Goal: Task Accomplishment & Management: Complete application form

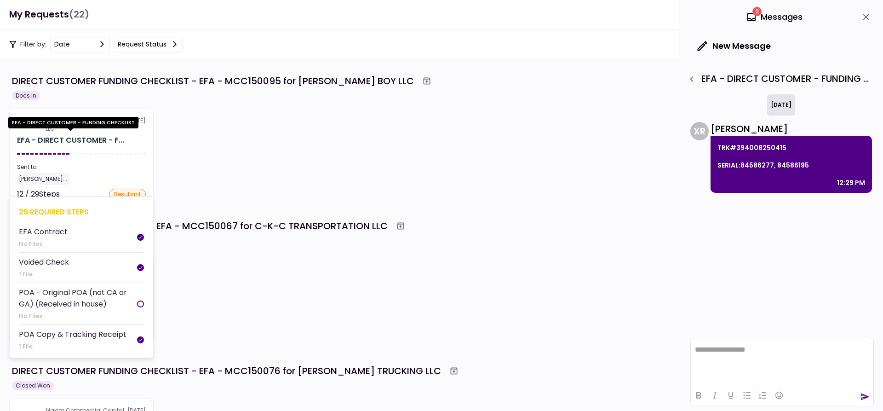
click at [56, 142] on div "EFA - DIRECT CUSTOMER - F..." at bounding box center [70, 140] width 107 height 11
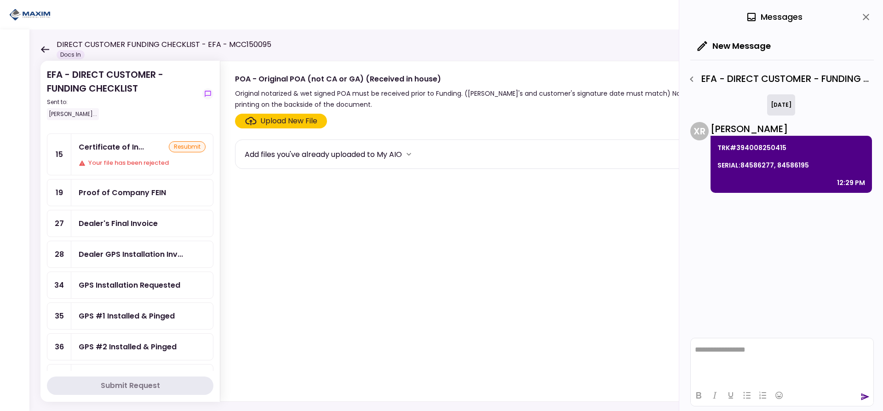
scroll to position [46, 0]
click at [134, 224] on div "Dealer's Final Invoice" at bounding box center [118, 225] width 79 height 12
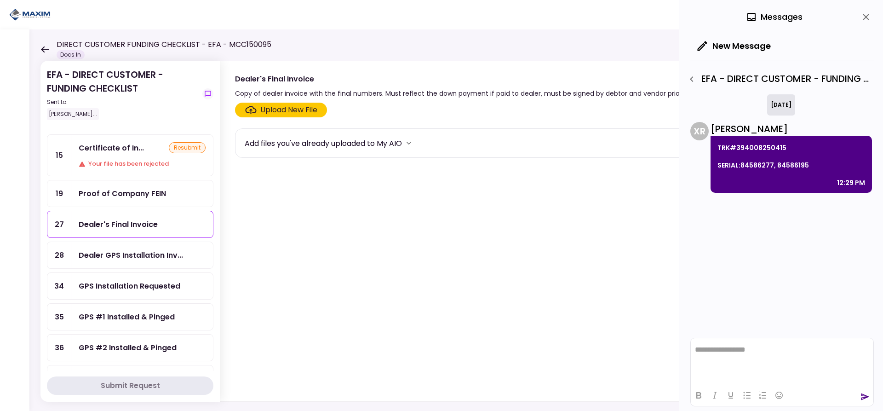
click at [283, 109] on div "Upload New File" at bounding box center [288, 109] width 57 height 11
click at [0, 0] on input "Upload New File" at bounding box center [0, 0] width 0 height 0
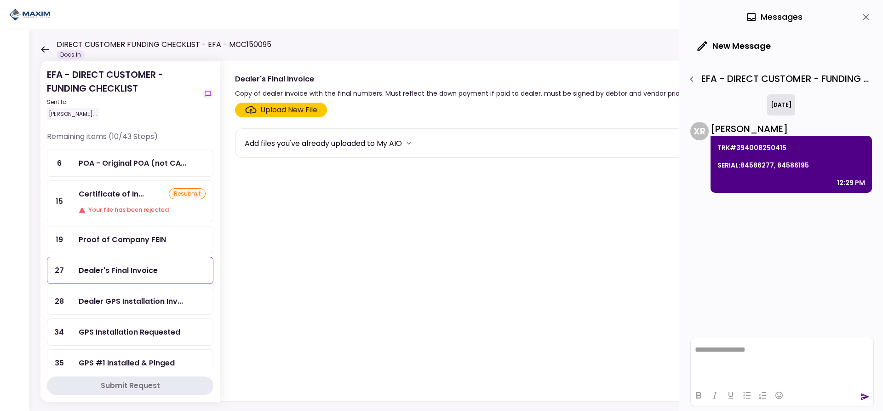
click at [189, 190] on div "resubmit" at bounding box center [187, 193] width 37 height 11
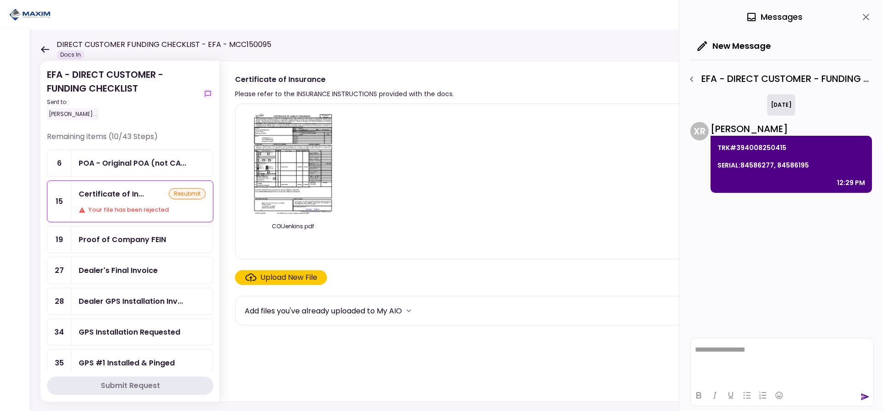
click at [288, 179] on img at bounding box center [293, 163] width 82 height 105
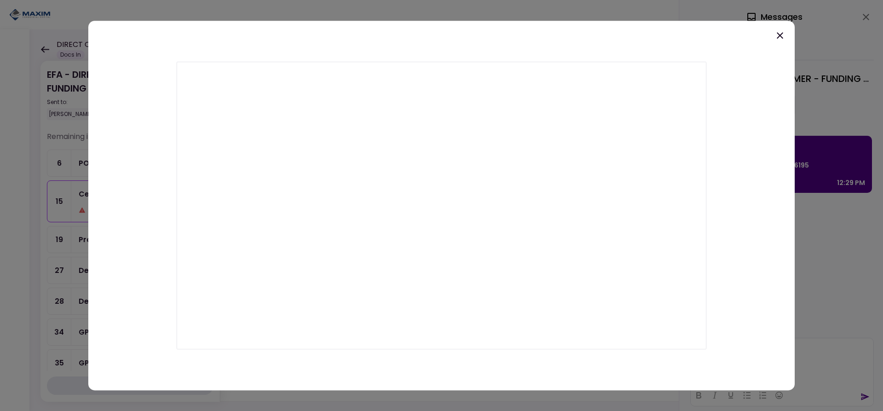
click at [783, 33] on icon at bounding box center [780, 35] width 6 height 6
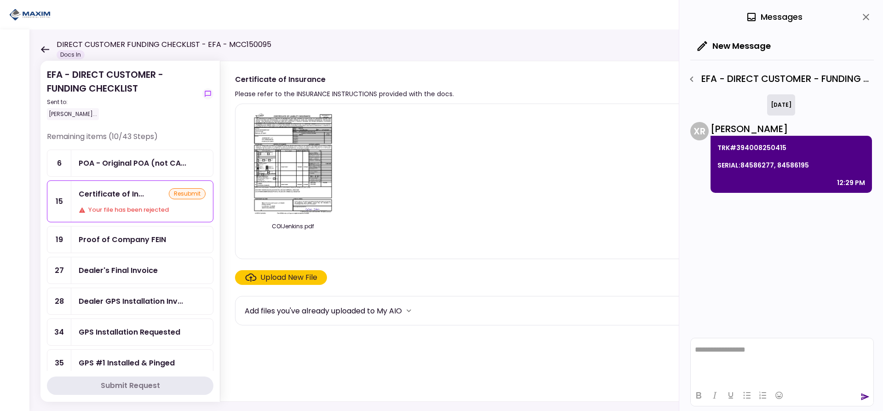
click at [273, 273] on div "Upload New File" at bounding box center [288, 277] width 57 height 11
click at [0, 0] on input "Upload New File" at bounding box center [0, 0] width 0 height 0
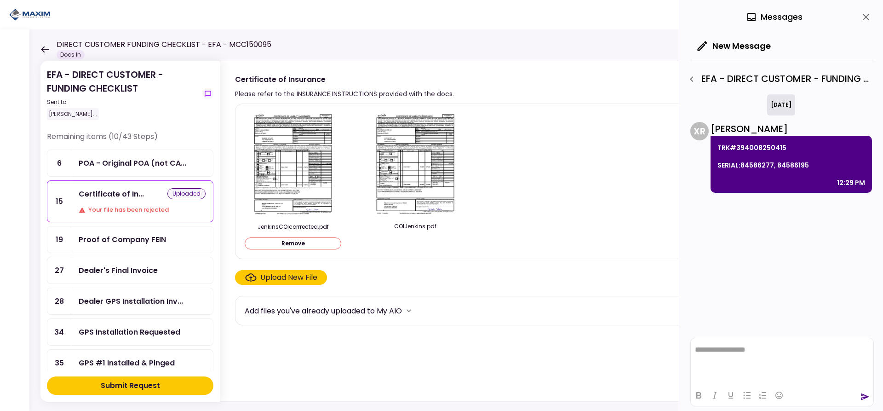
click at [134, 385] on div "Submit Request" at bounding box center [130, 385] width 59 height 11
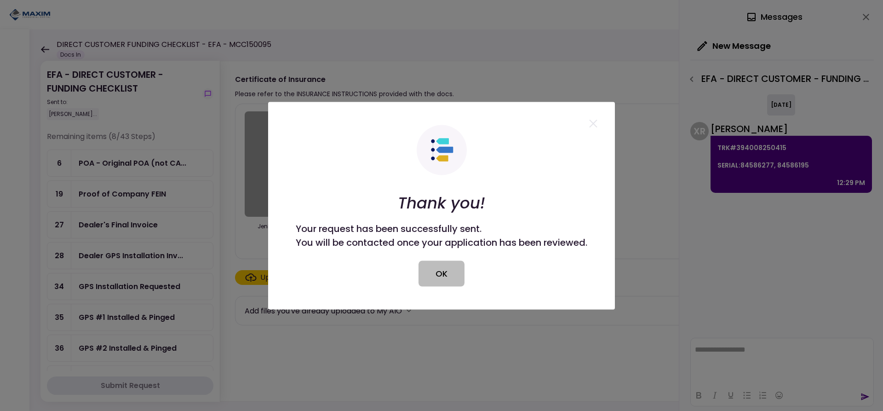
click at [440, 277] on button "OK" at bounding box center [442, 273] width 46 height 26
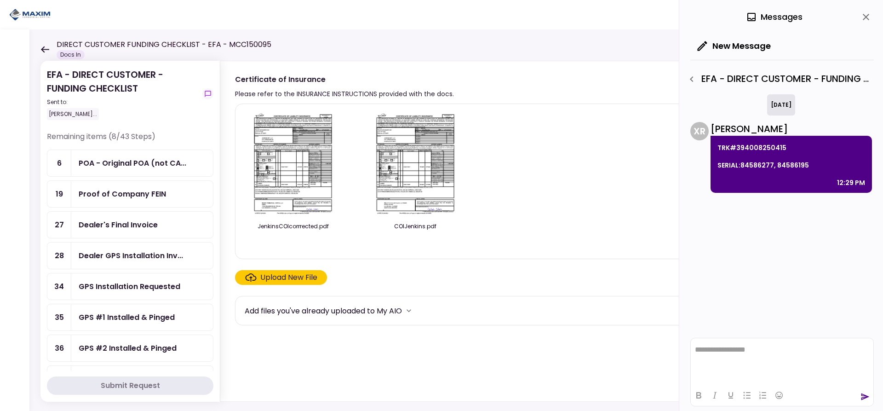
click at [130, 285] on div "GPS Installation Requested" at bounding box center [130, 287] width 102 height 12
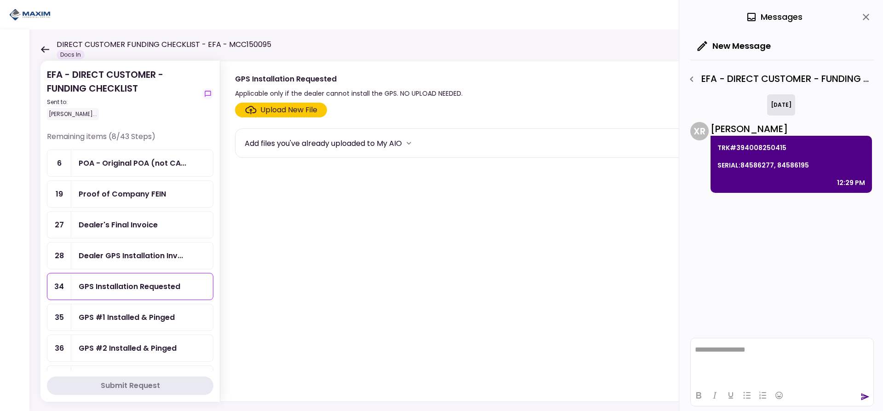
click at [110, 316] on div "GPS #1 Installed & Pinged" at bounding box center [127, 318] width 96 height 12
click at [279, 112] on div "Upload New File" at bounding box center [288, 109] width 57 height 11
click at [0, 0] on input "Upload New File" at bounding box center [0, 0] width 0 height 0
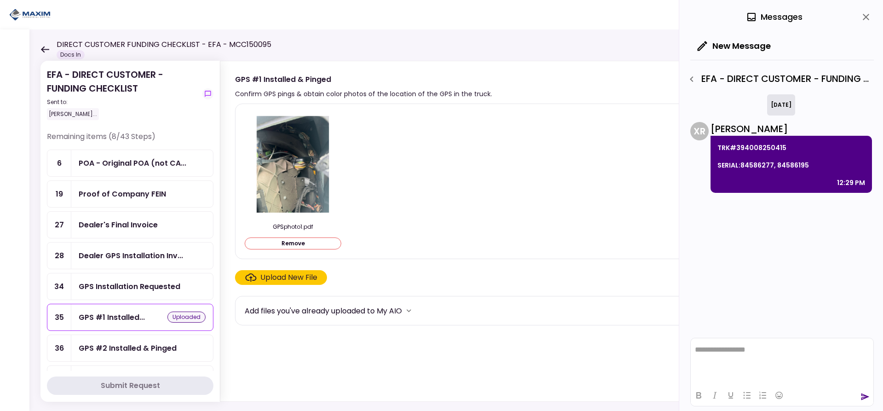
click at [120, 346] on ul "6 POA - Original POA (not CA... 19 Proof of Company FEIN 27 Dealer's Final Invo…" at bounding box center [130, 271] width 167 height 243
click at [120, 346] on div "GPS #2 Installed & Pinged" at bounding box center [128, 348] width 98 height 12
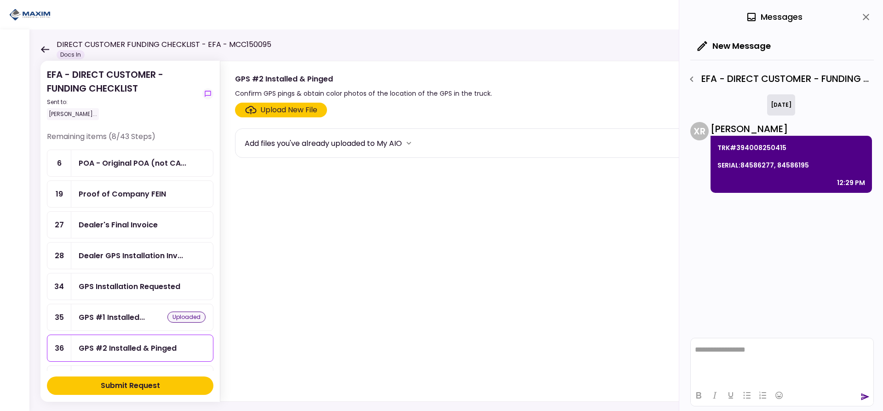
click at [275, 110] on div "Upload New File" at bounding box center [288, 109] width 57 height 11
click at [0, 0] on input "Upload New File" at bounding box center [0, 0] width 0 height 0
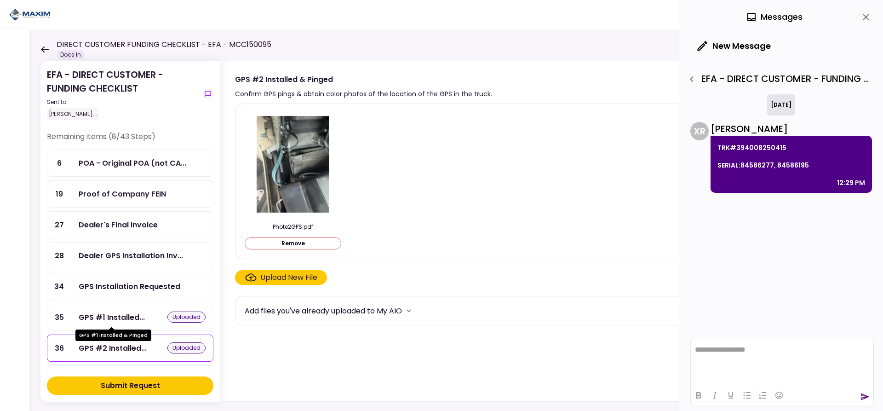
click at [141, 318] on div "GPS #1 Installed..." at bounding box center [112, 318] width 66 height 12
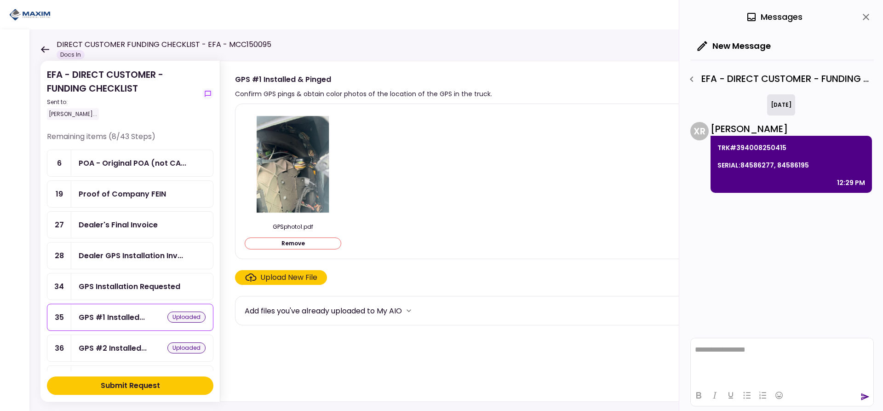
click at [134, 339] on div "GPS #2 Installed... uploaded" at bounding box center [142, 348] width 142 height 26
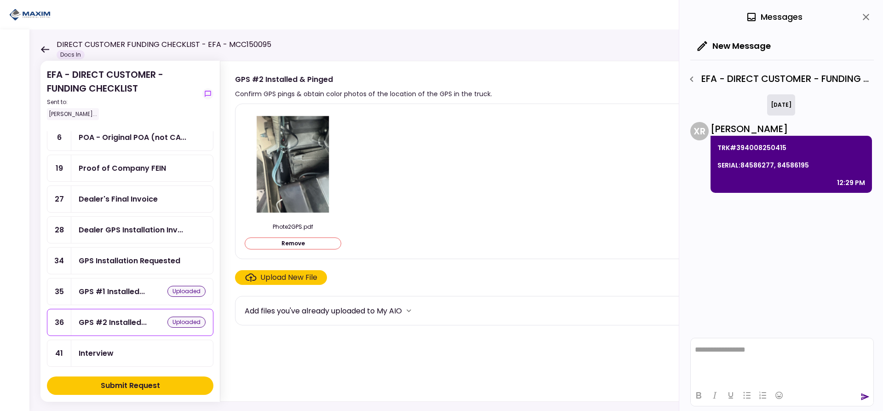
scroll to position [92, 0]
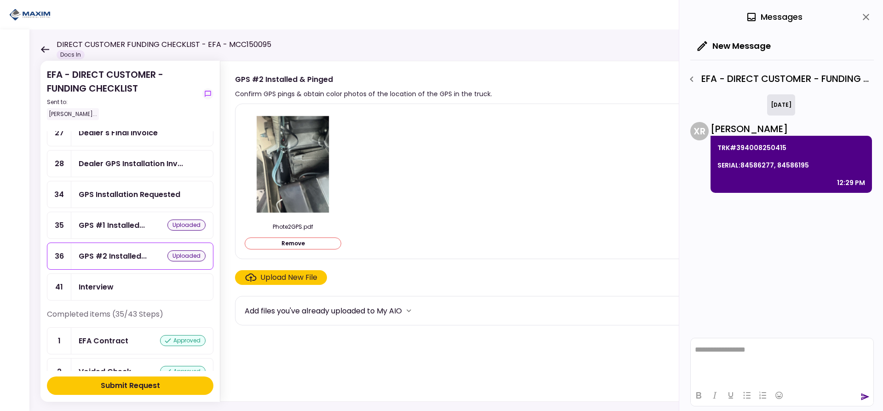
click at [130, 385] on div "Submit Request" at bounding box center [130, 385] width 59 height 11
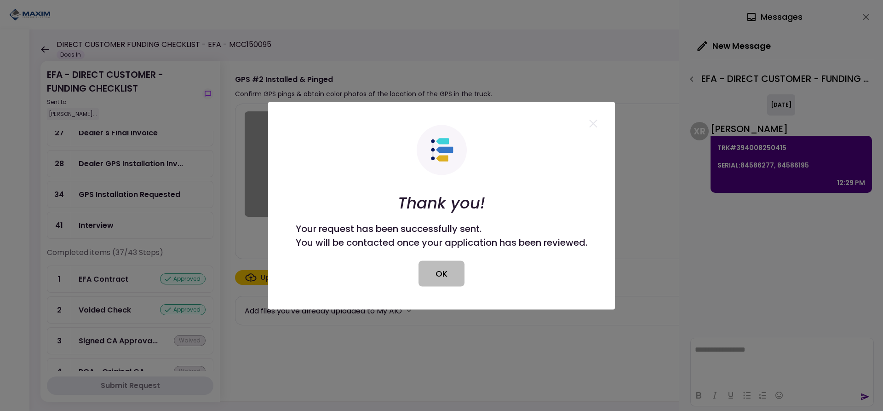
click at [450, 277] on button "OK" at bounding box center [442, 273] width 46 height 26
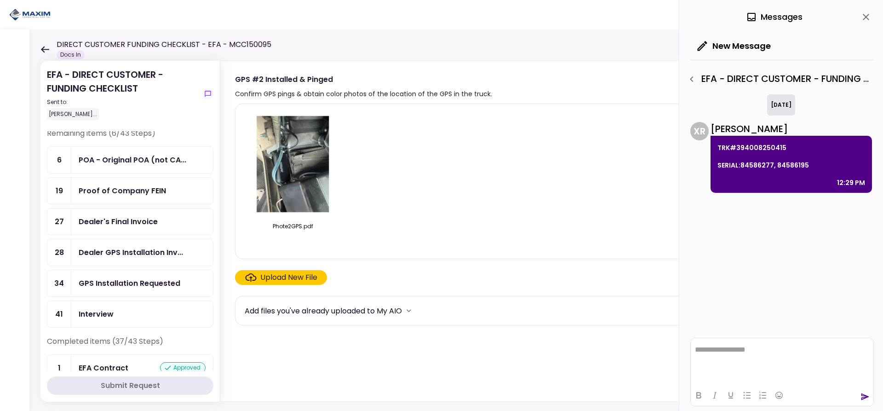
scroll to position [0, 0]
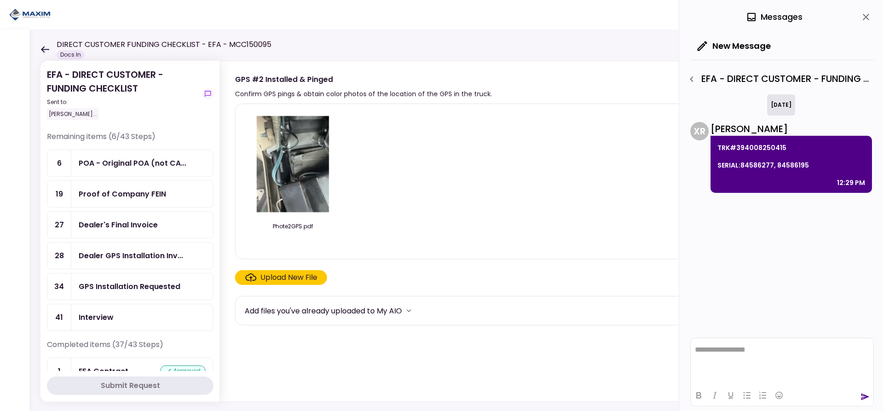
click at [121, 225] on div "Dealer's Final Invoice" at bounding box center [118, 225] width 79 height 12
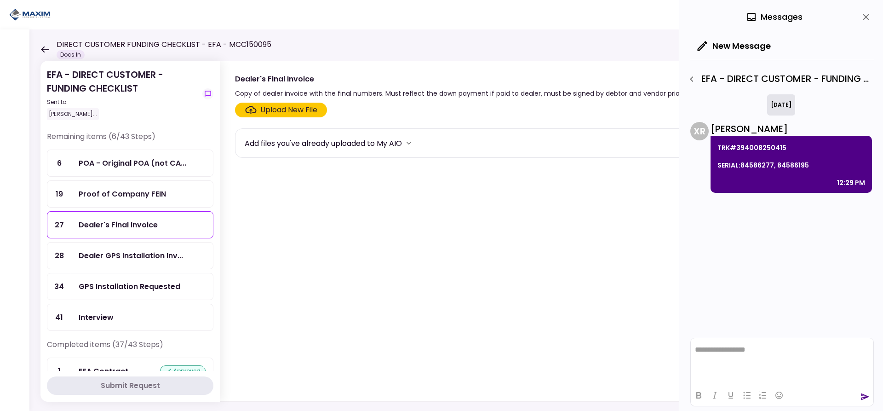
click at [274, 110] on div "Upload New File" at bounding box center [288, 109] width 57 height 11
click at [0, 0] on input "Upload New File" at bounding box center [0, 0] width 0 height 0
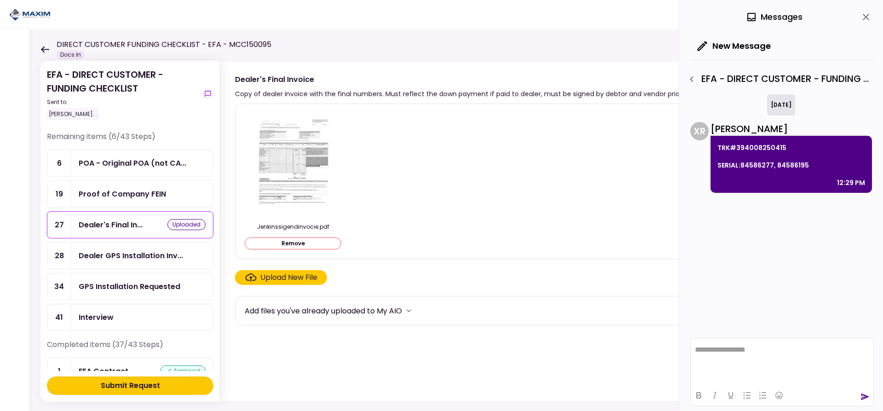
click at [127, 384] on div "Submit Request" at bounding box center [130, 385] width 59 height 11
